Goal: Task Accomplishment & Management: Complete application form

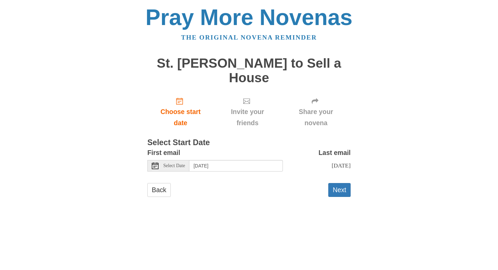
click at [157, 166] on icon at bounding box center [155, 166] width 7 height 7
click at [338, 197] on button "Next" at bounding box center [339, 190] width 22 height 14
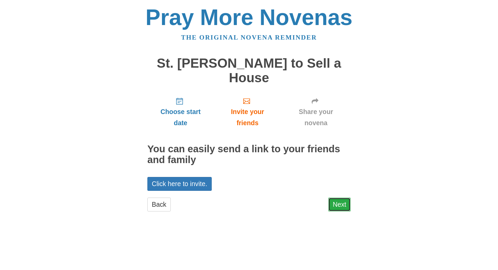
click at [341, 205] on link "Next" at bounding box center [339, 205] width 22 height 14
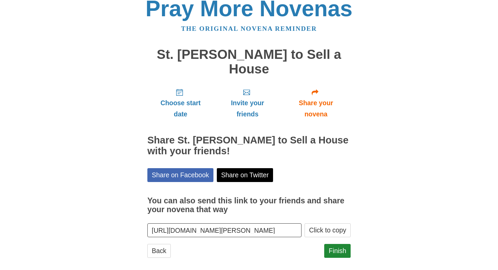
scroll to position [16, 0]
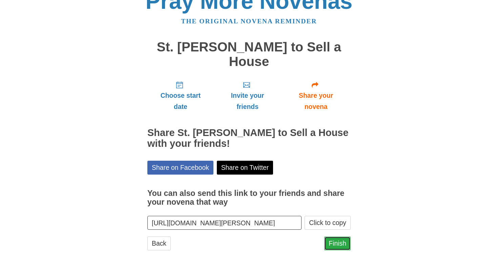
click at [347, 245] on link "Finish" at bounding box center [337, 244] width 26 height 14
